Goal: Transaction & Acquisition: Book appointment/travel/reservation

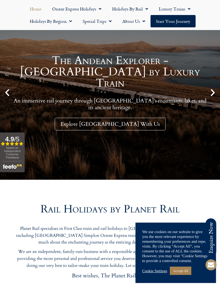
scroll to position [73, 0]
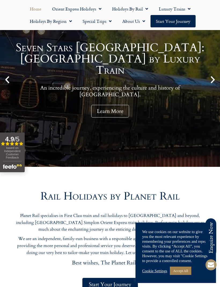
click at [186, 275] on link "Accept All" at bounding box center [180, 271] width 21 height 8
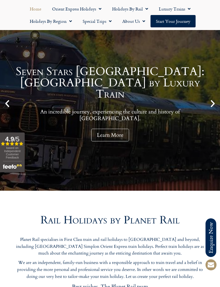
scroll to position [0, 0]
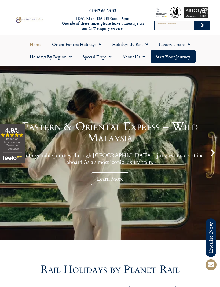
click at [134, 47] on link "Holidays by Rail" at bounding box center [130, 44] width 47 height 12
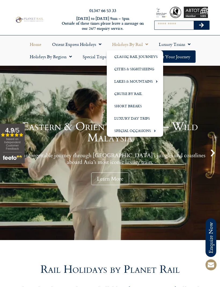
click at [175, 48] on link "Luxury Trains" at bounding box center [174, 44] width 42 height 12
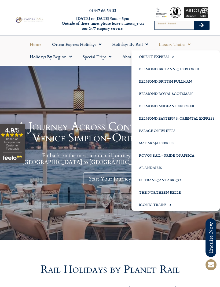
click at [92, 99] on div "A Journey Across Continents on the Venice Simplon-Orient-Express Embark on the …" at bounding box center [110, 153] width 220 height 174
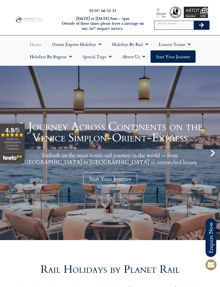
click at [135, 45] on link "Holidays by Rail" at bounding box center [130, 44] width 47 height 12
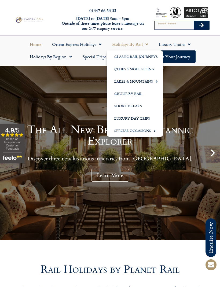
click at [142, 57] on link "Classic Rail Journeys" at bounding box center [135, 56] width 56 height 12
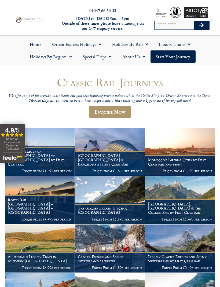
click at [164, 25] on input "Search" at bounding box center [174, 25] width 39 height 9
type input "******"
click at [201, 25] on button "Search" at bounding box center [202, 25] width 16 height 9
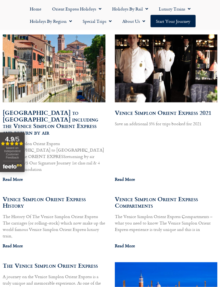
scroll to position [3414, 0]
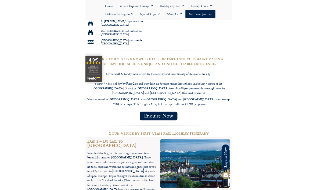
scroll to position [410, 0]
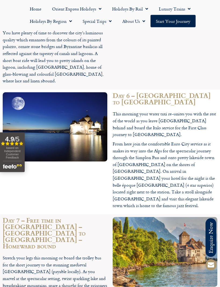
scroll to position [1099, 0]
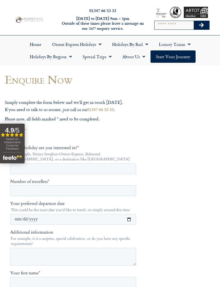
click at [97, 45] on span "Menu" at bounding box center [98, 44] width 5 height 10
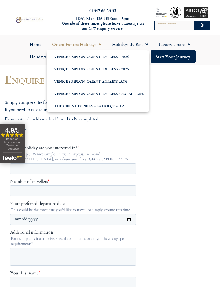
click at [105, 69] on link "Venice Simplon-Orient-Express – 2026" at bounding box center [98, 69] width 103 height 12
